Goal: Task Accomplishment & Management: Manage account settings

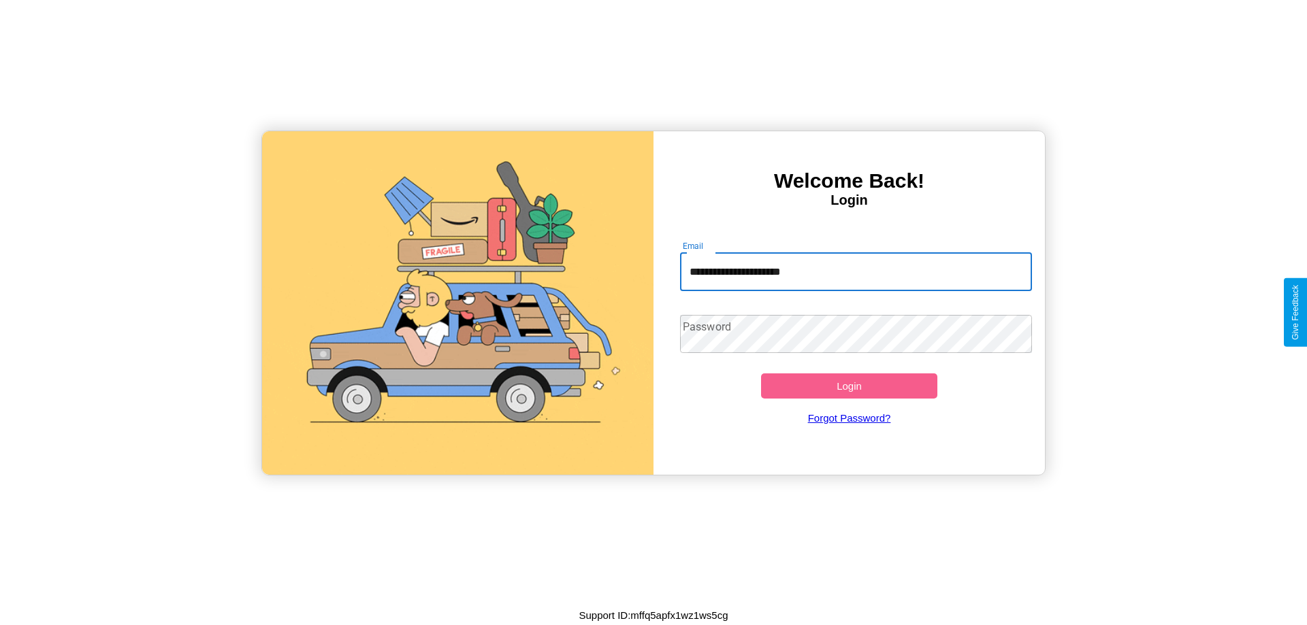
type input "**********"
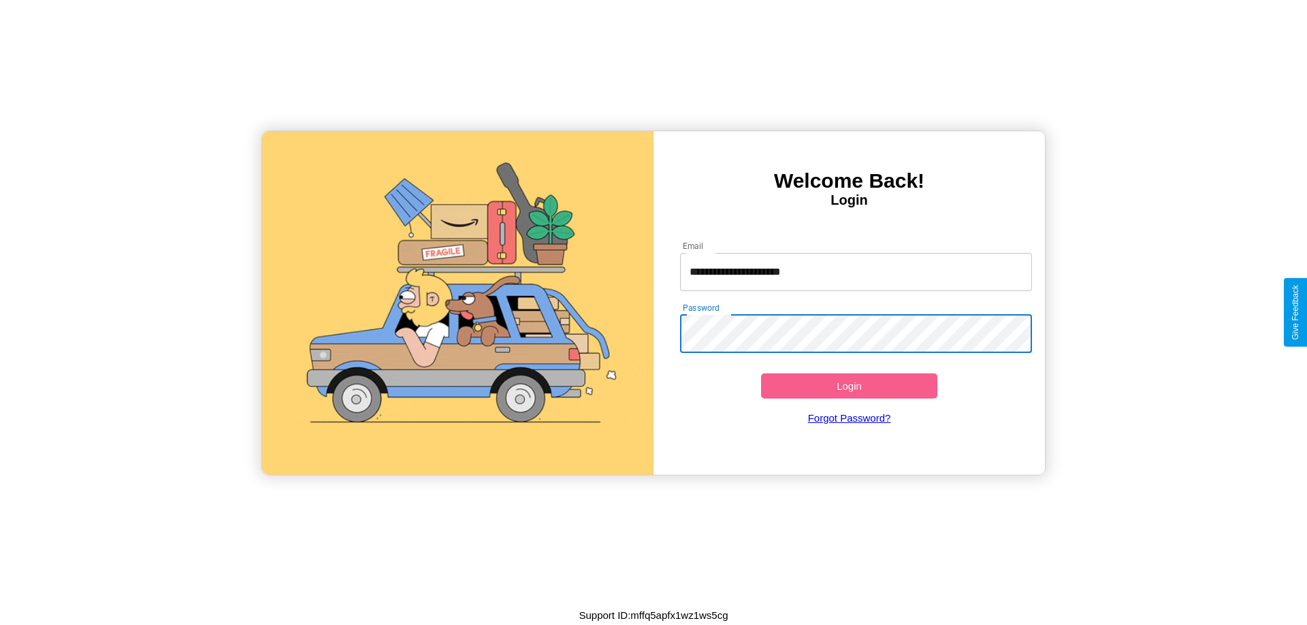
click at [849, 386] on button "Login" at bounding box center [849, 386] width 176 height 25
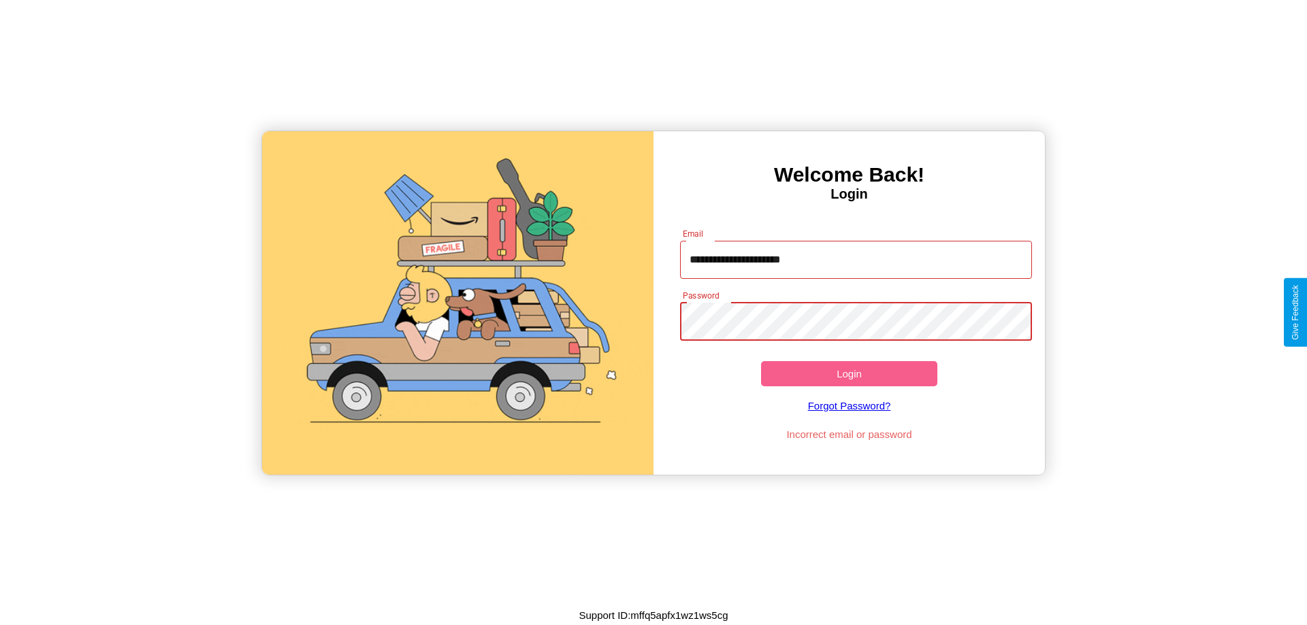
click at [849, 374] on button "Login" at bounding box center [849, 373] width 176 height 25
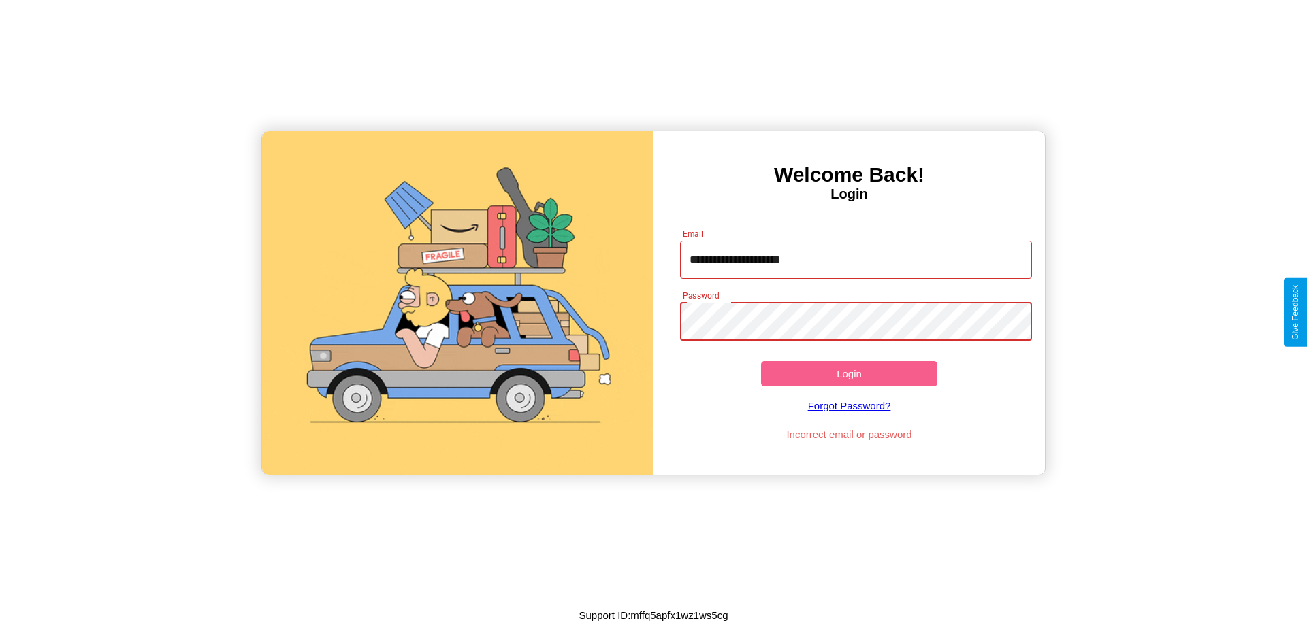
click at [849, 374] on button "Login" at bounding box center [849, 373] width 176 height 25
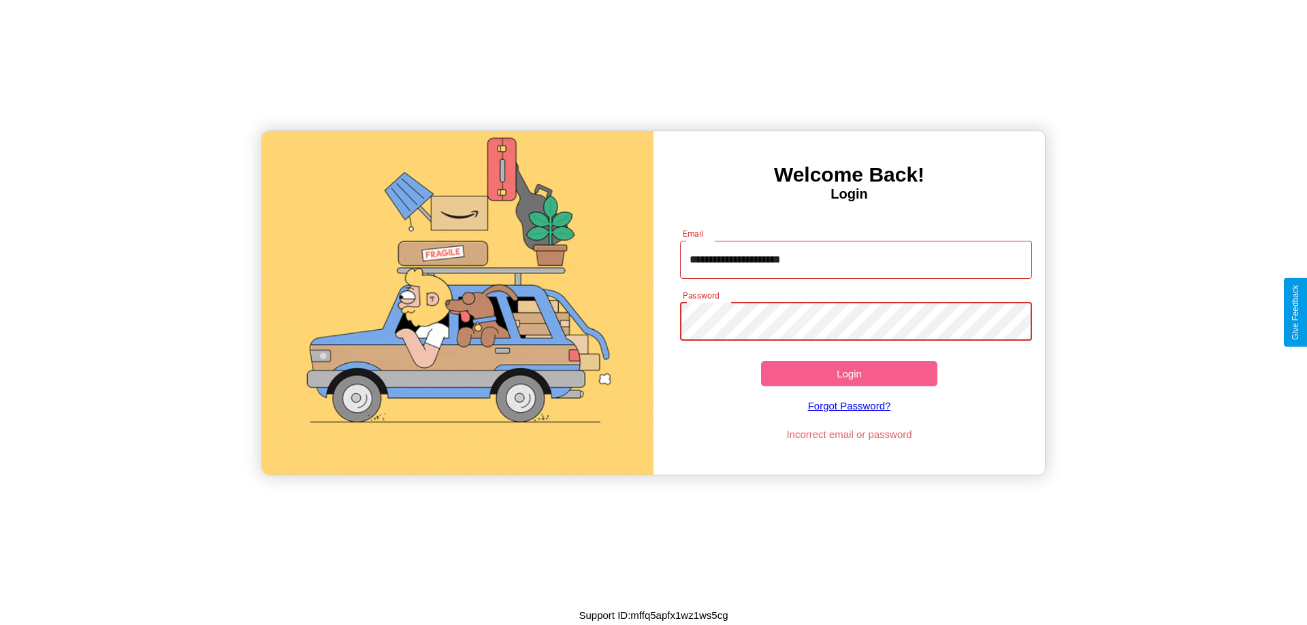
click at [849, 374] on button "Login" at bounding box center [849, 373] width 176 height 25
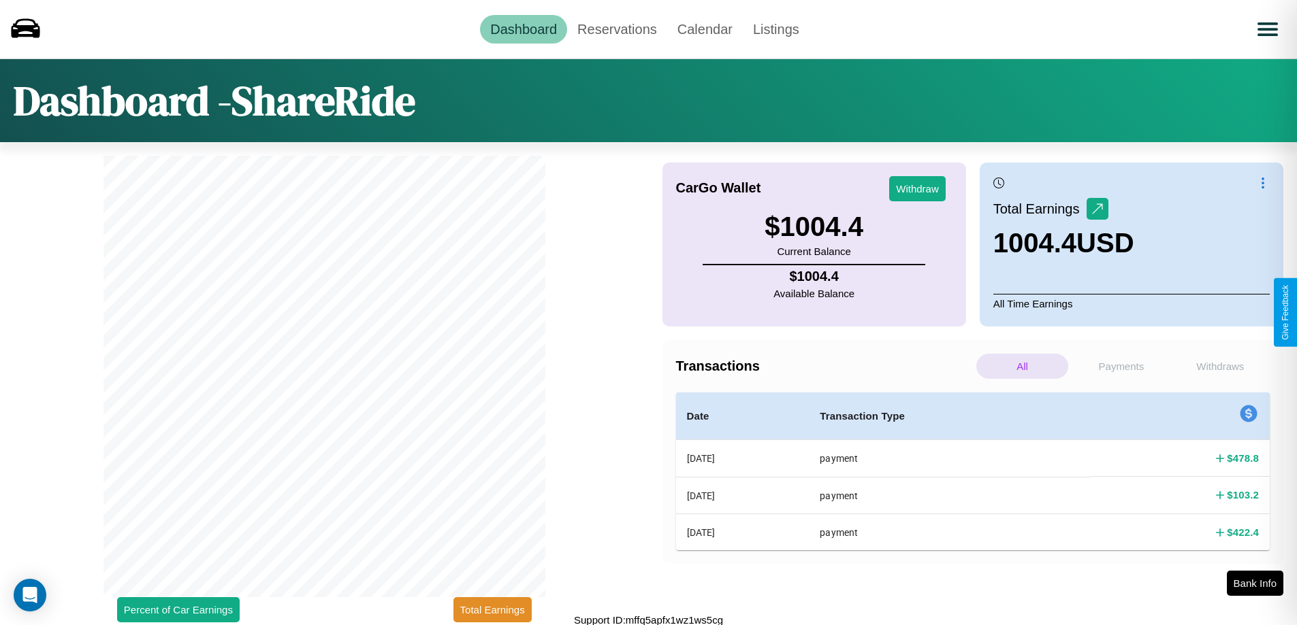
scroll to position [4, 0]
